Goal: Entertainment & Leisure: Consume media (video, audio)

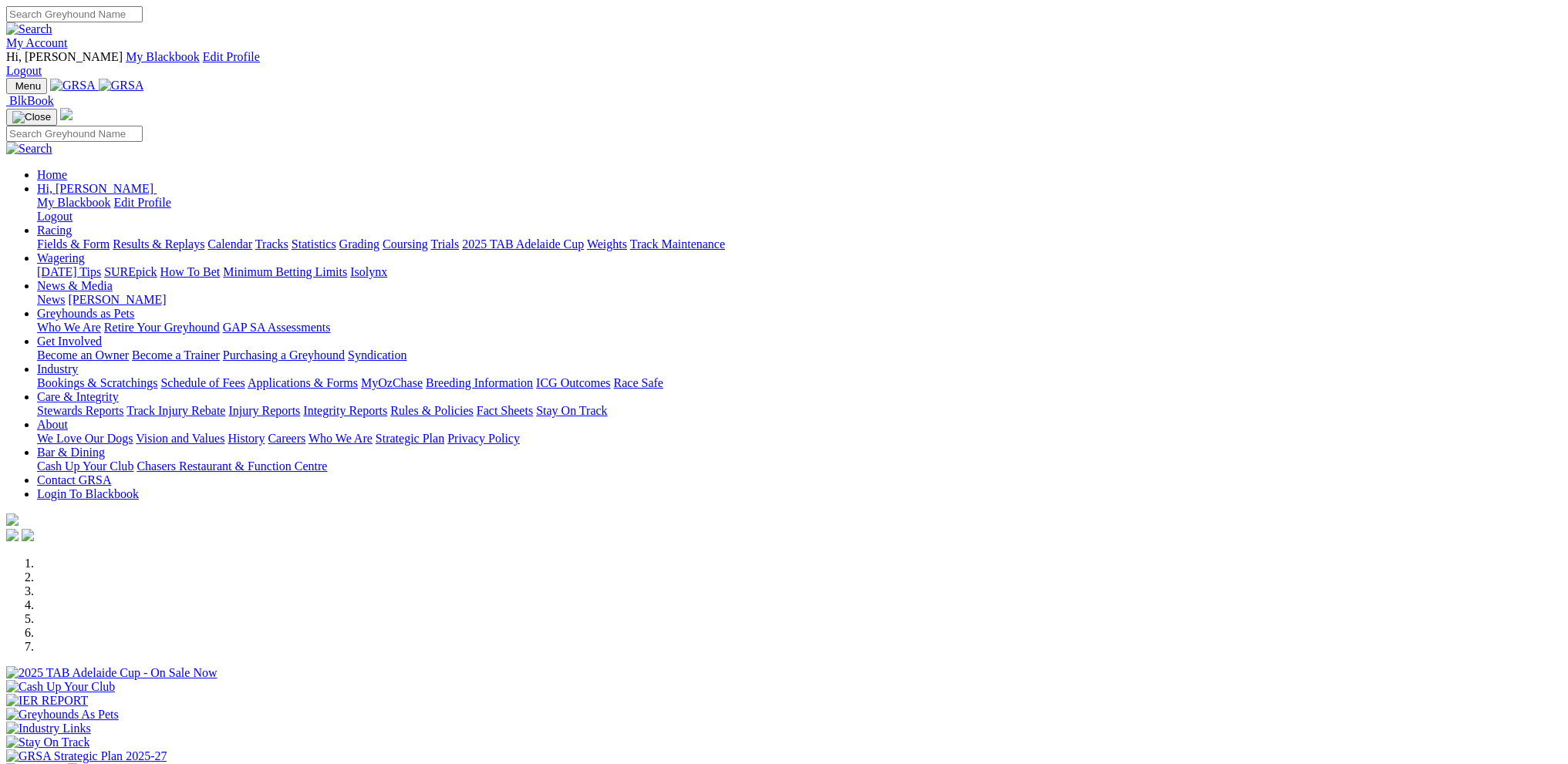
click at [67, 37] on link "My Account" at bounding box center [37, 43] width 62 height 13
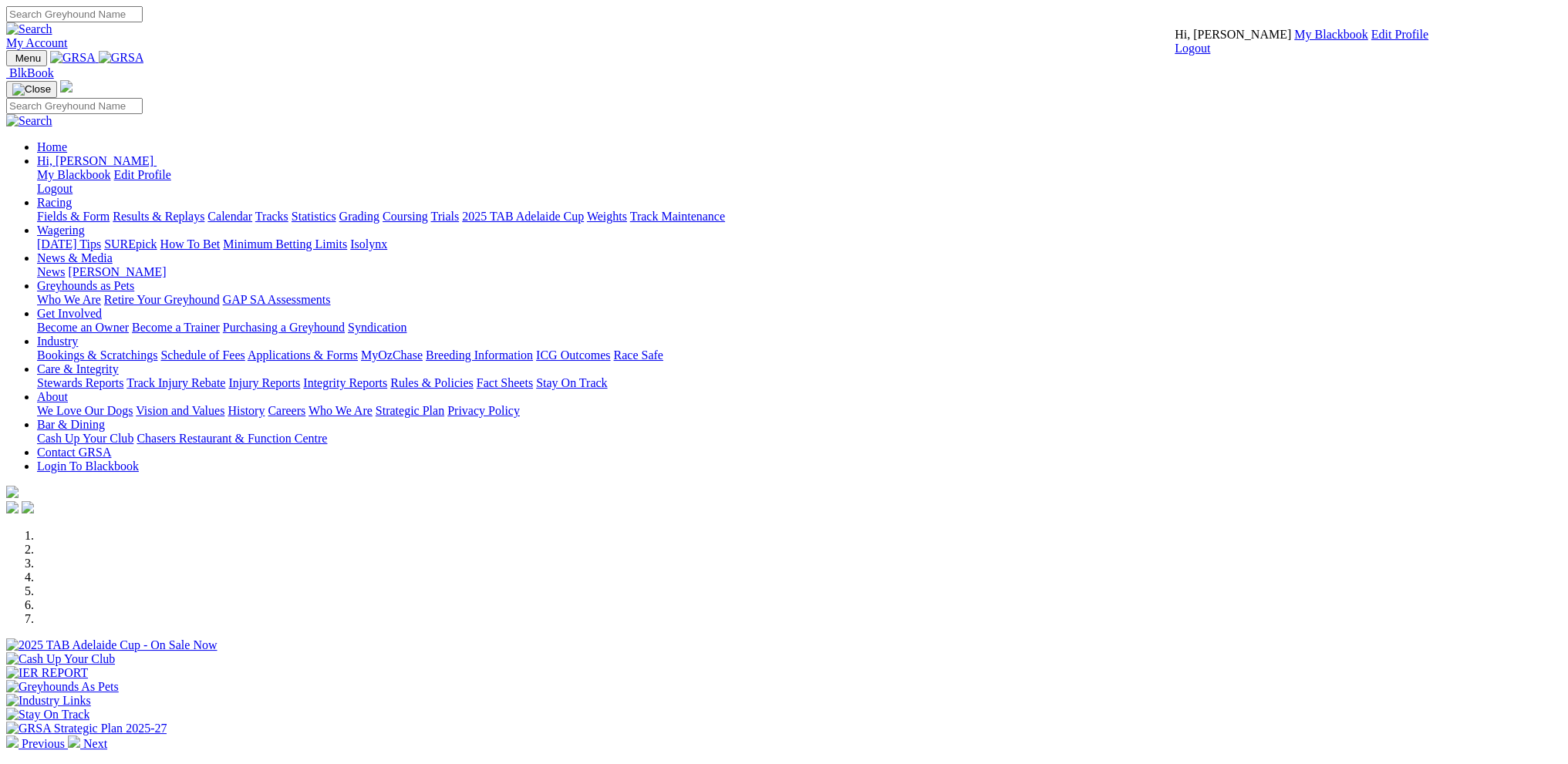
click at [1294, 40] on link "My Blackbook" at bounding box center [1331, 35] width 74 height 13
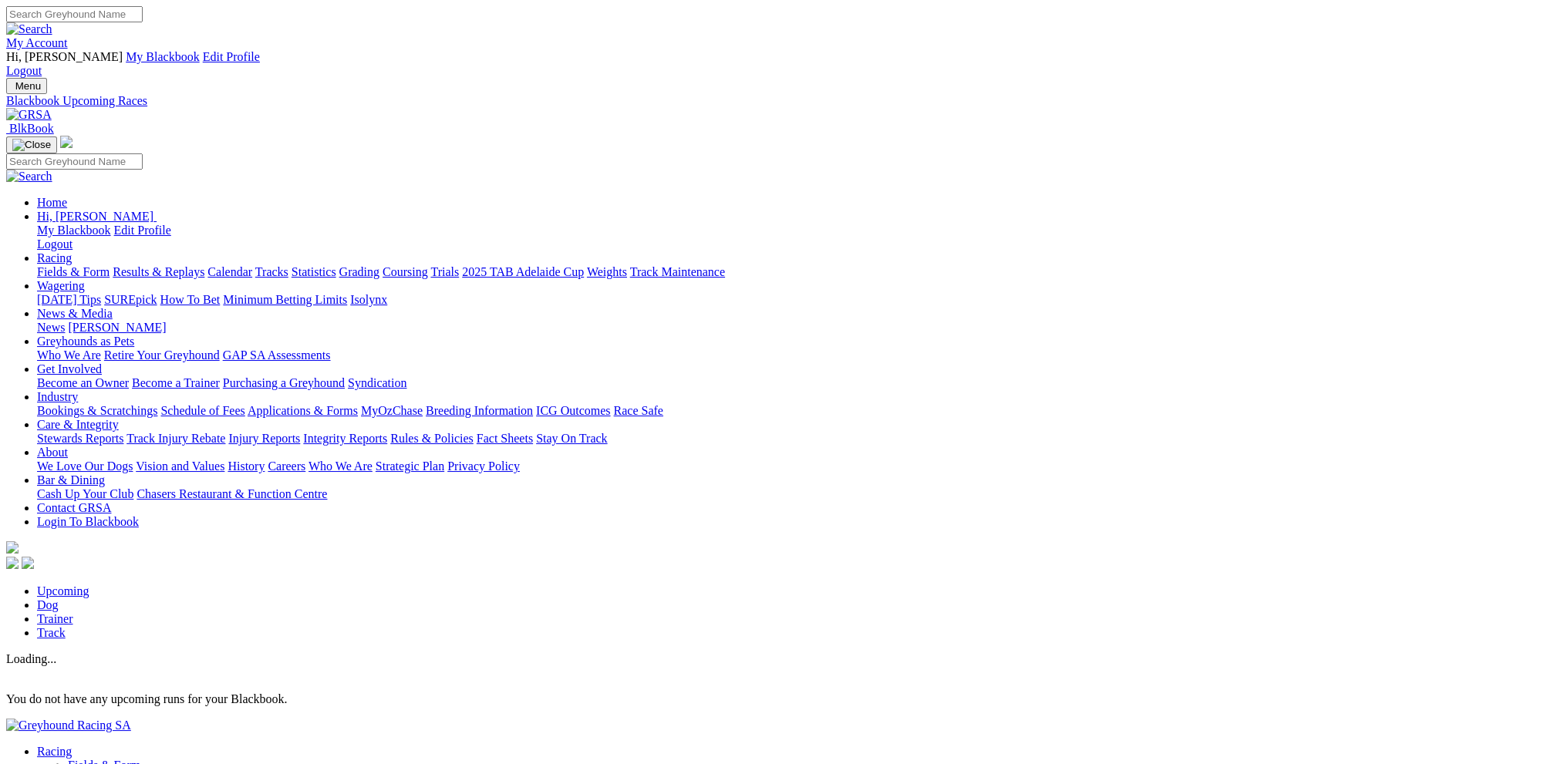
click at [59, 598] on link "Dog" at bounding box center [47, 605] width 21 height 13
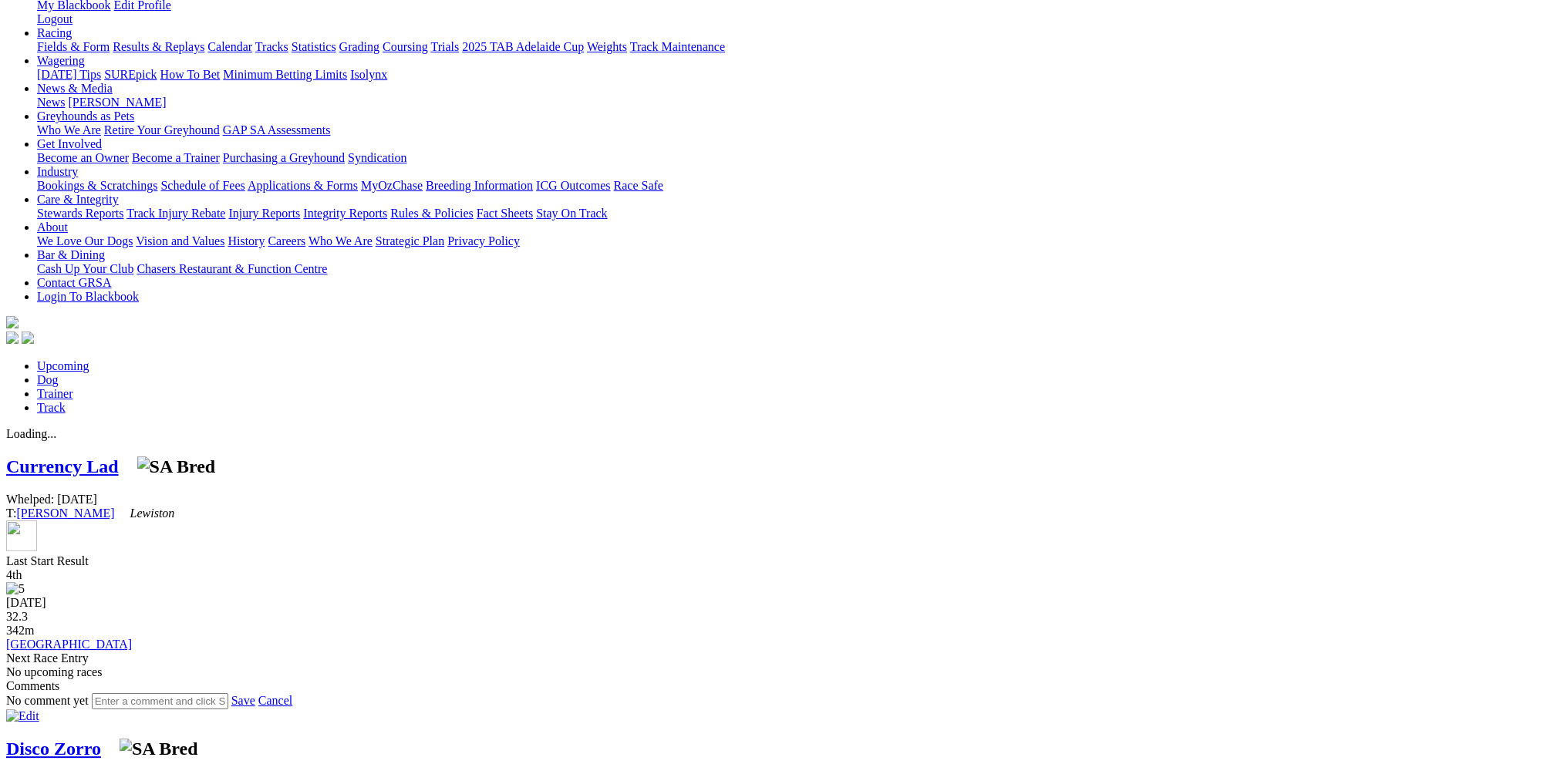
scroll to position [231, 0]
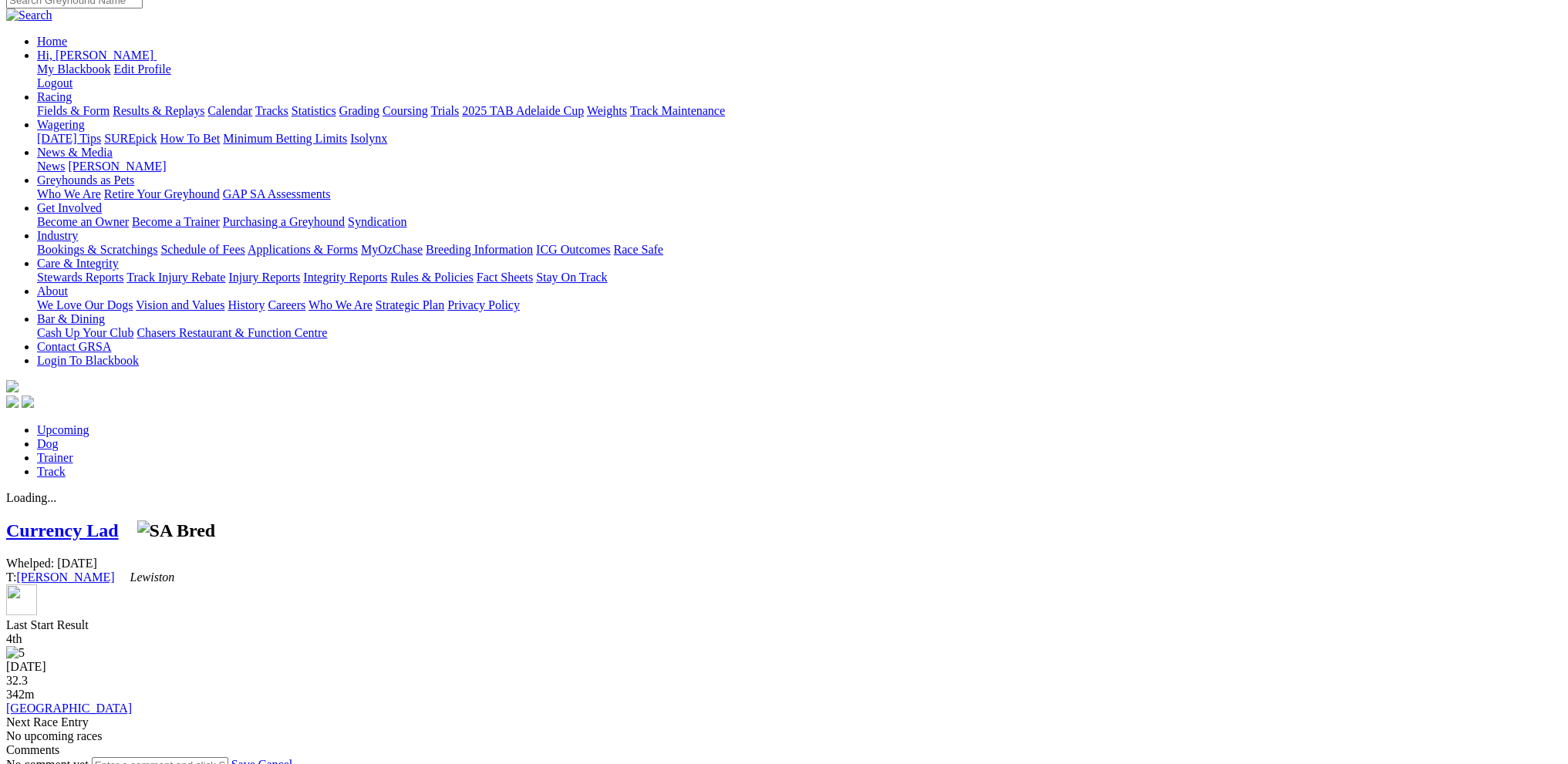
scroll to position [0, 0]
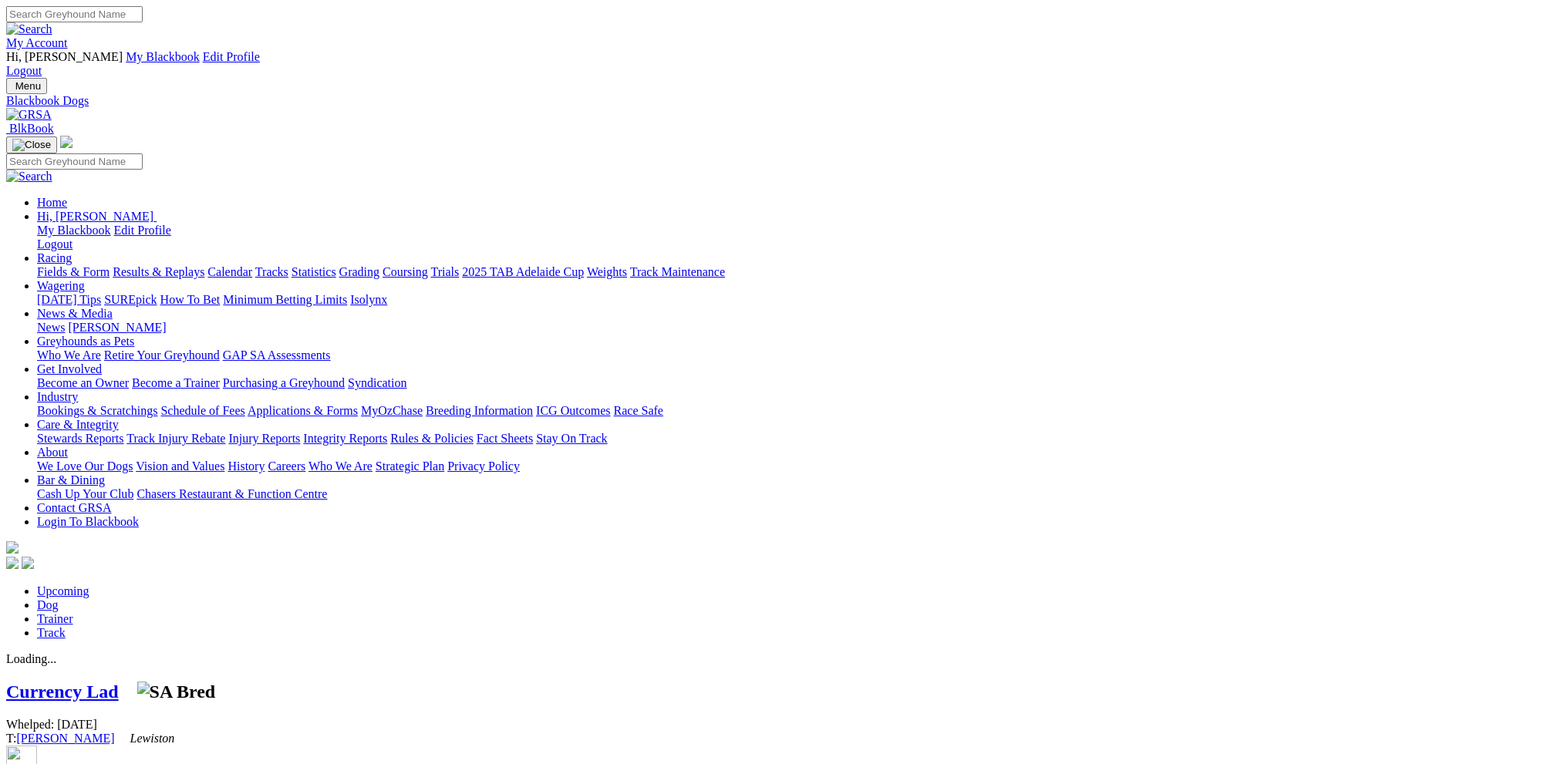
click at [110, 265] on link "Fields & Form" at bounding box center [72, 272] width 72 height 13
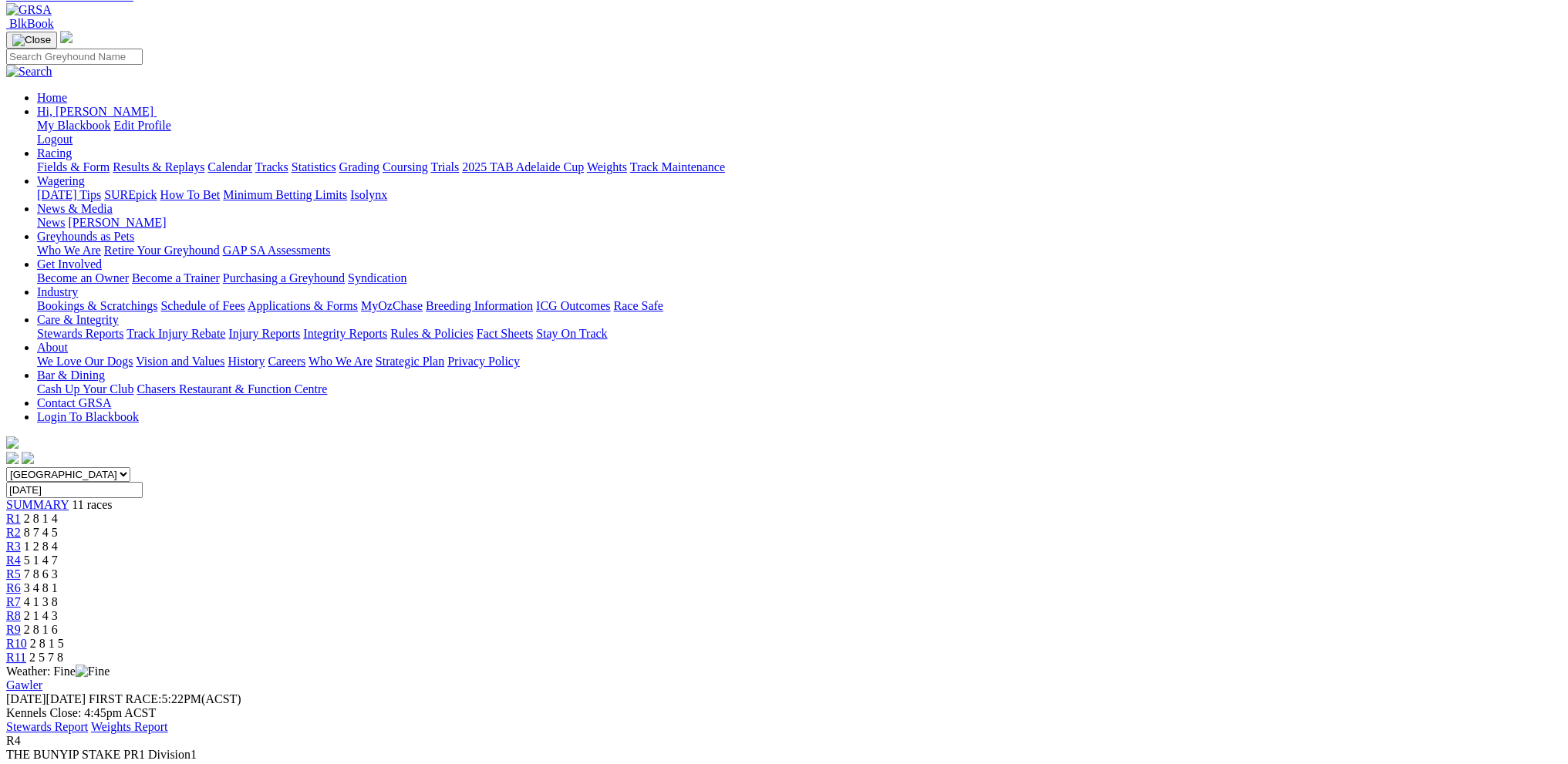
scroll to position [154, 0]
